Goal: Navigation & Orientation: Go to known website

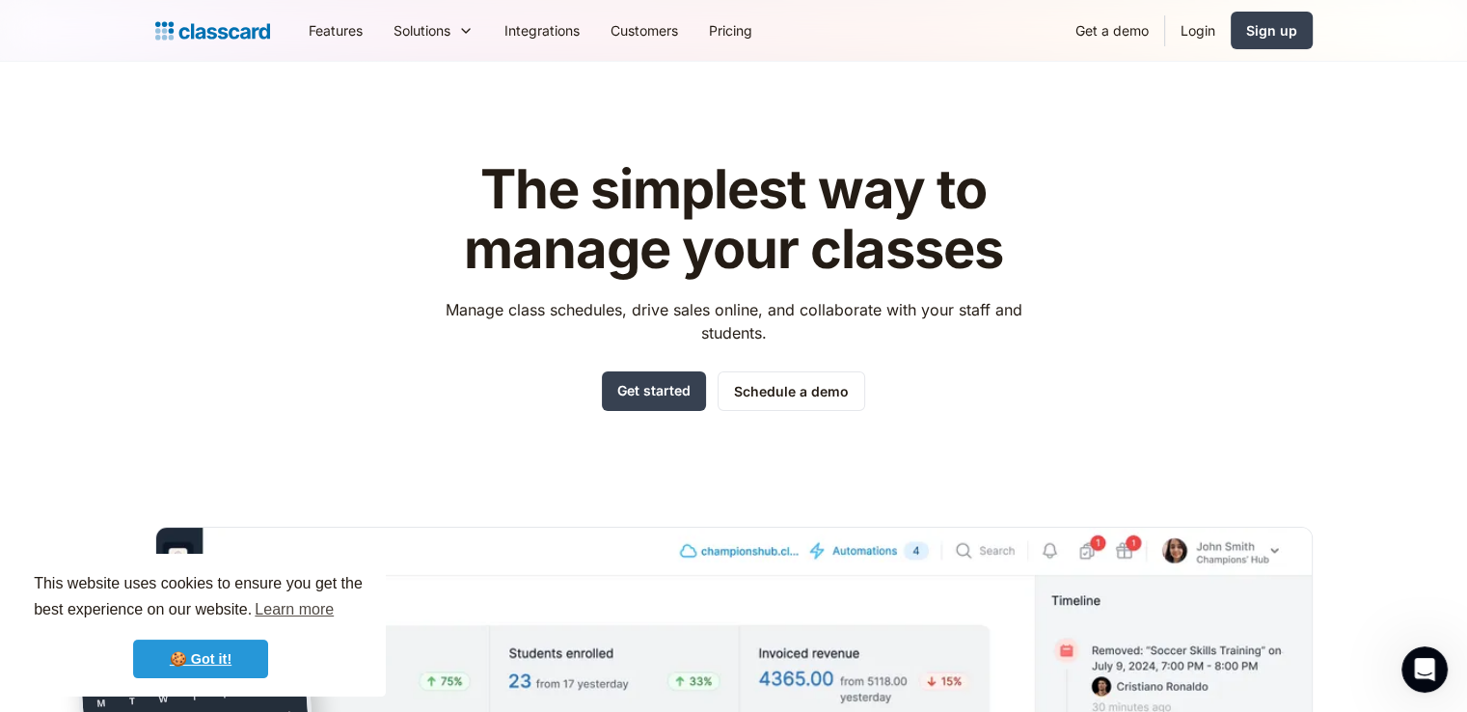
click at [228, 652] on link "🍪 Got it!" at bounding box center [200, 659] width 135 height 39
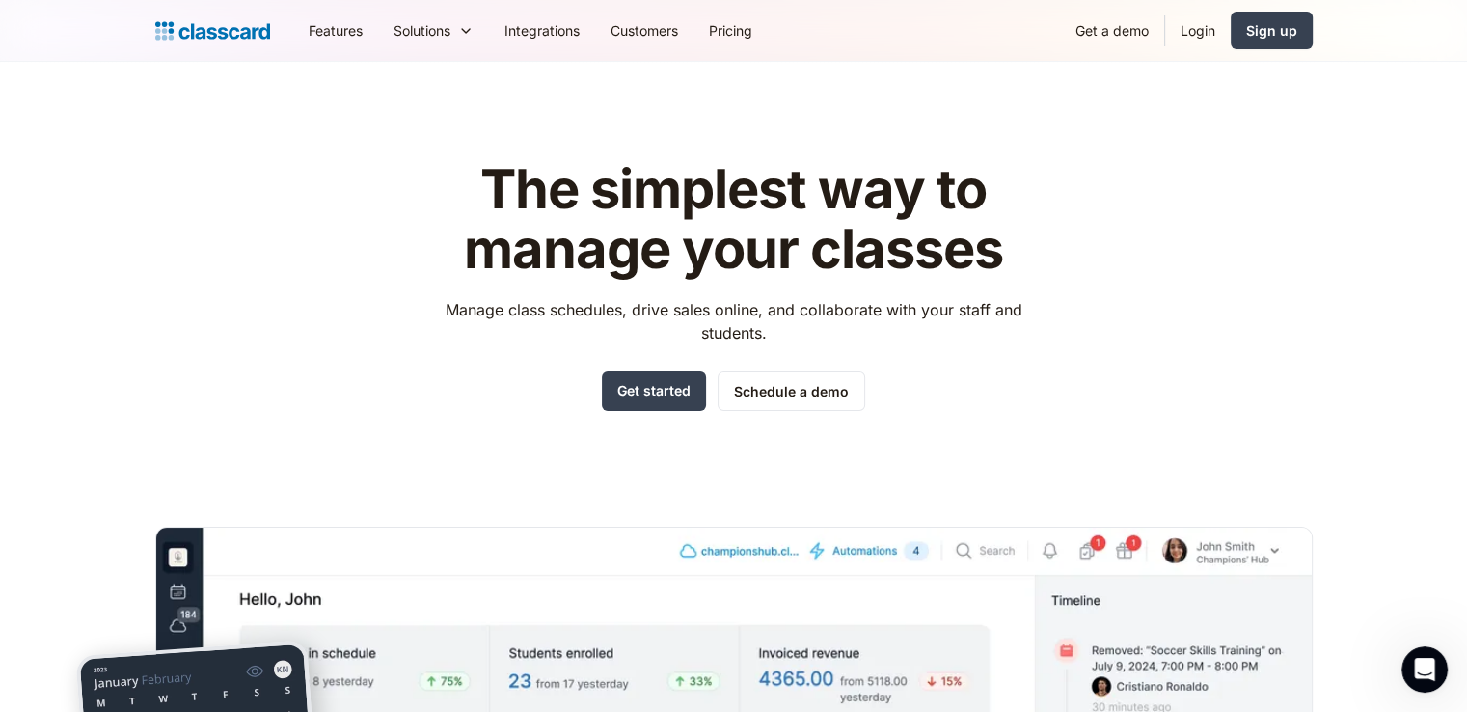
click at [304, 337] on div "The simplest way to manage your classes Manage class schedules, drive sales onl…" at bounding box center [734, 583] width 1158 height 908
click at [1198, 33] on link "Login" at bounding box center [1198, 30] width 66 height 43
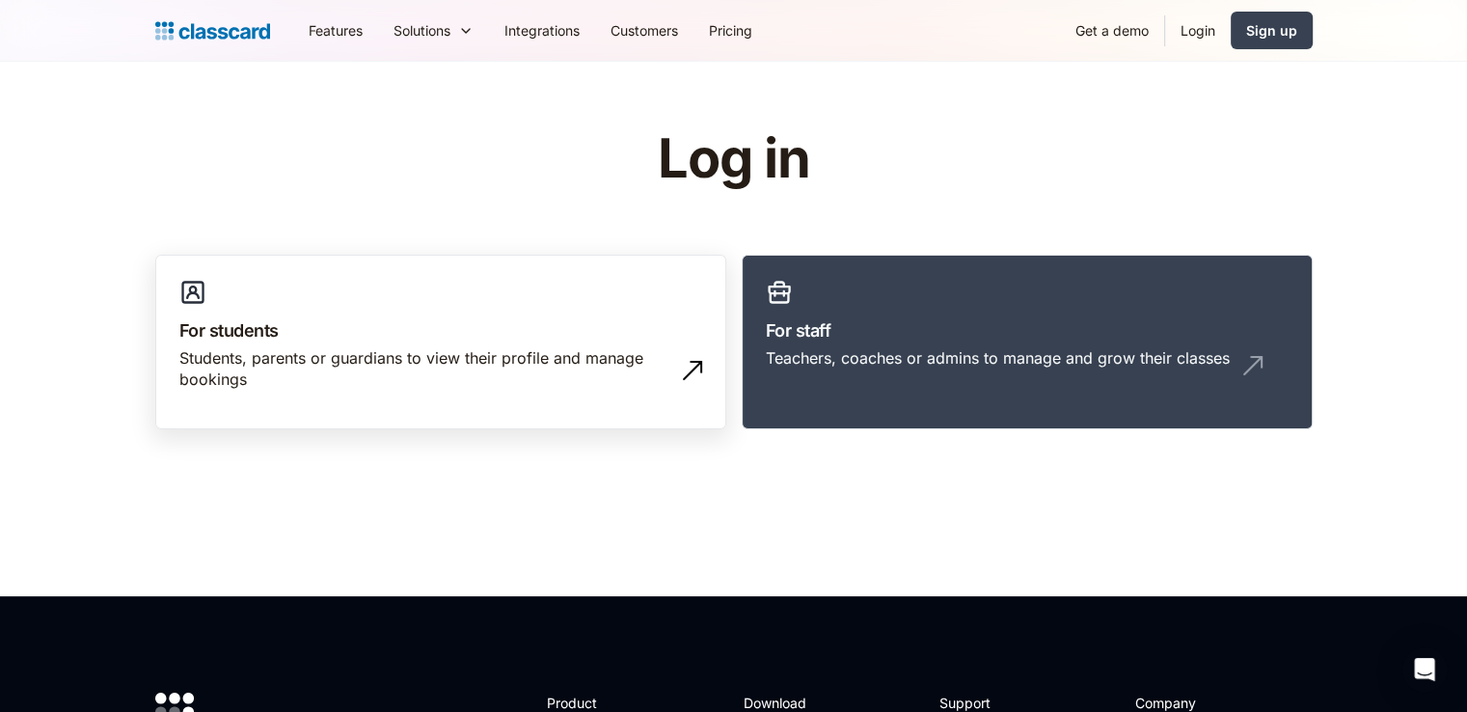
click at [249, 328] on h3 "For students" at bounding box center [440, 330] width 523 height 26
